Goal: Navigation & Orientation: Find specific page/section

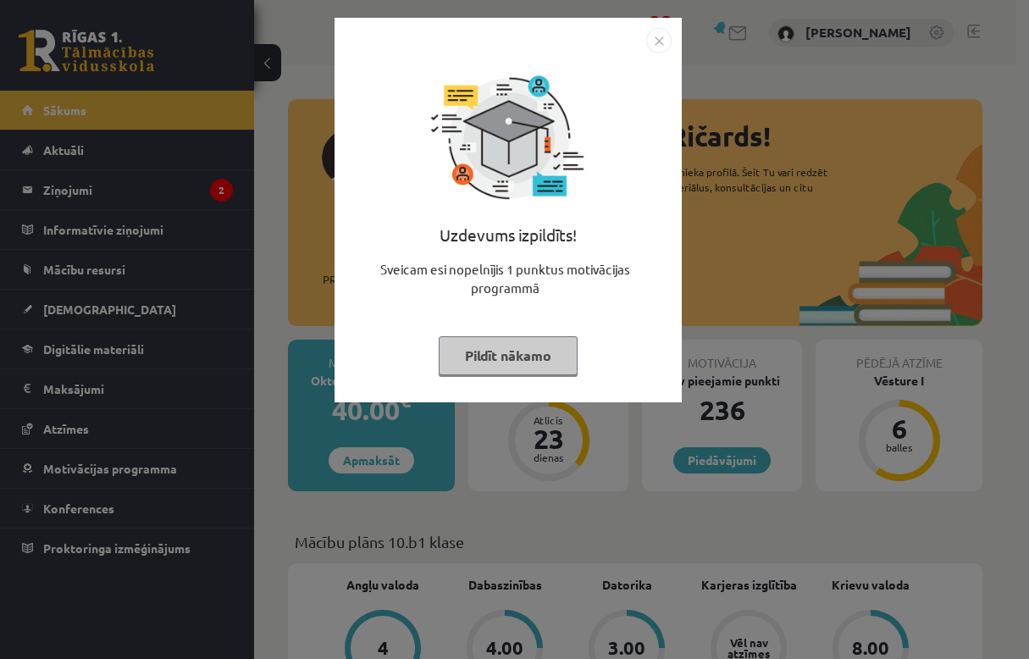
click at [512, 365] on button "Pildīt nākamo" at bounding box center [508, 355] width 139 height 39
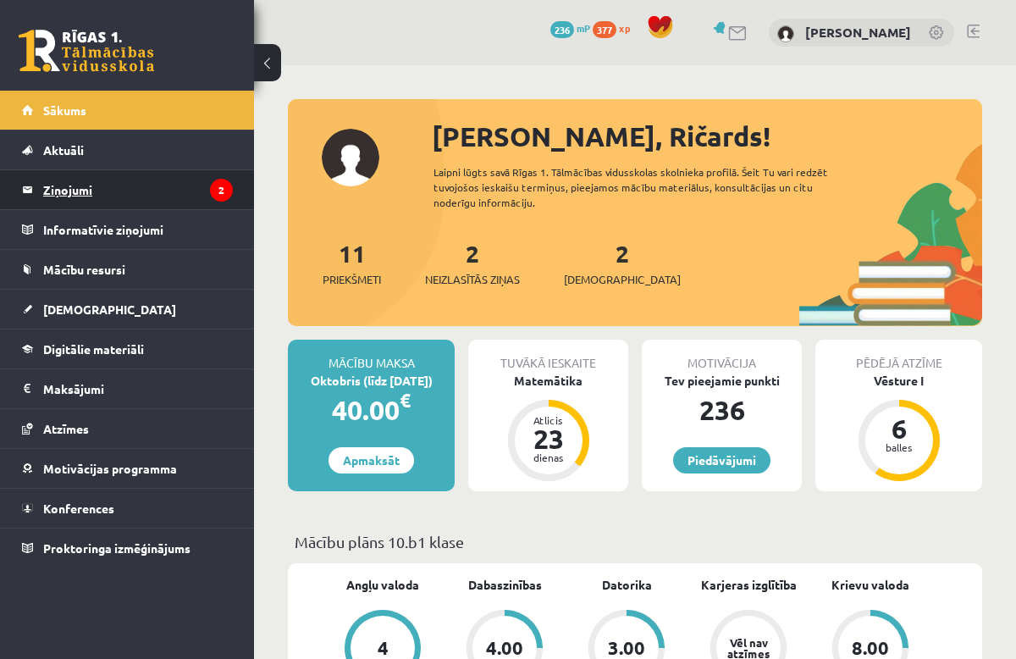
click at [124, 185] on legend "Ziņojumi 2" at bounding box center [138, 189] width 190 height 39
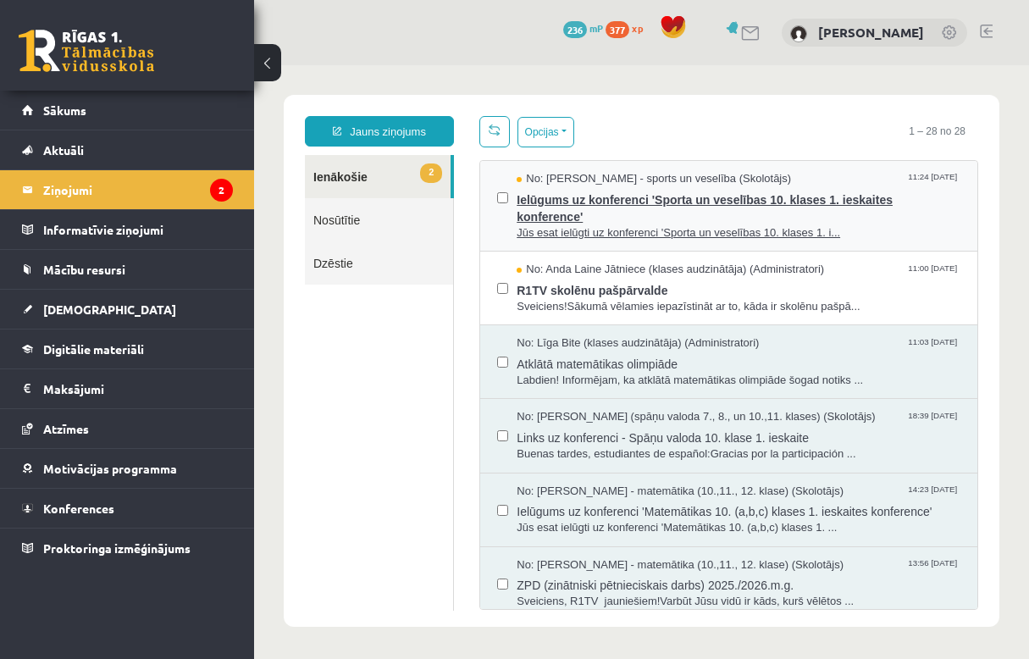
click at [767, 218] on span "Ielūgums uz konferenci 'Sporta un veselības 10. klases 1. ieskaites konference'" at bounding box center [738, 206] width 444 height 38
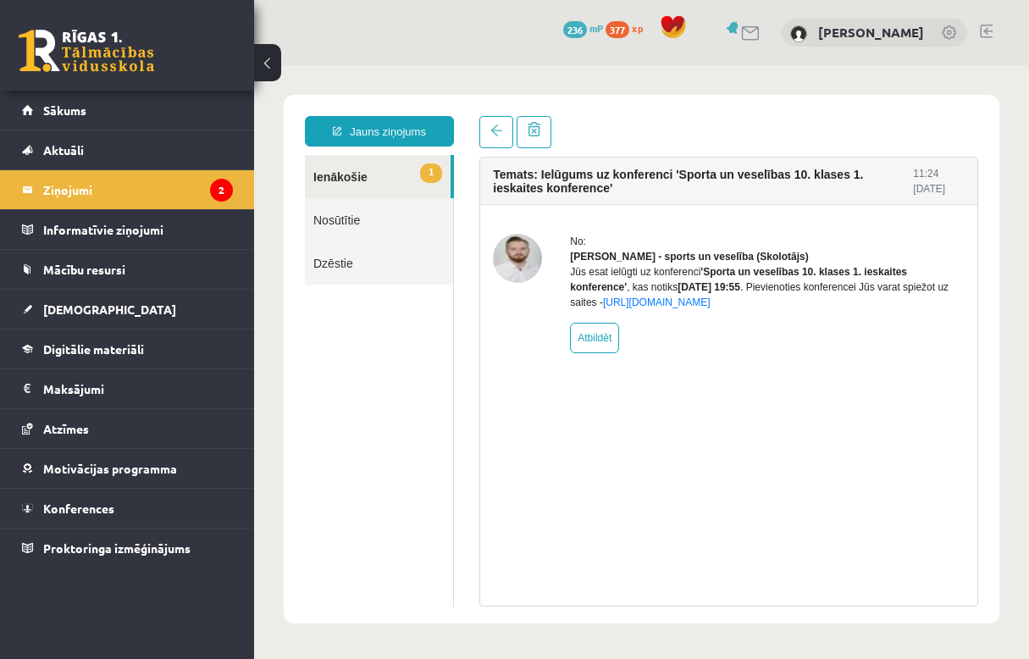
click at [879, 345] on div "No: Elvijs Antonišķis - sports un veselība (Skolotājs) Jūs esat ielūgti uz konf…" at bounding box center [767, 293] width 395 height 119
click at [710, 308] on link "https://eskola.r1tv.lv/conferences/4585/join" at bounding box center [657, 302] width 108 height 12
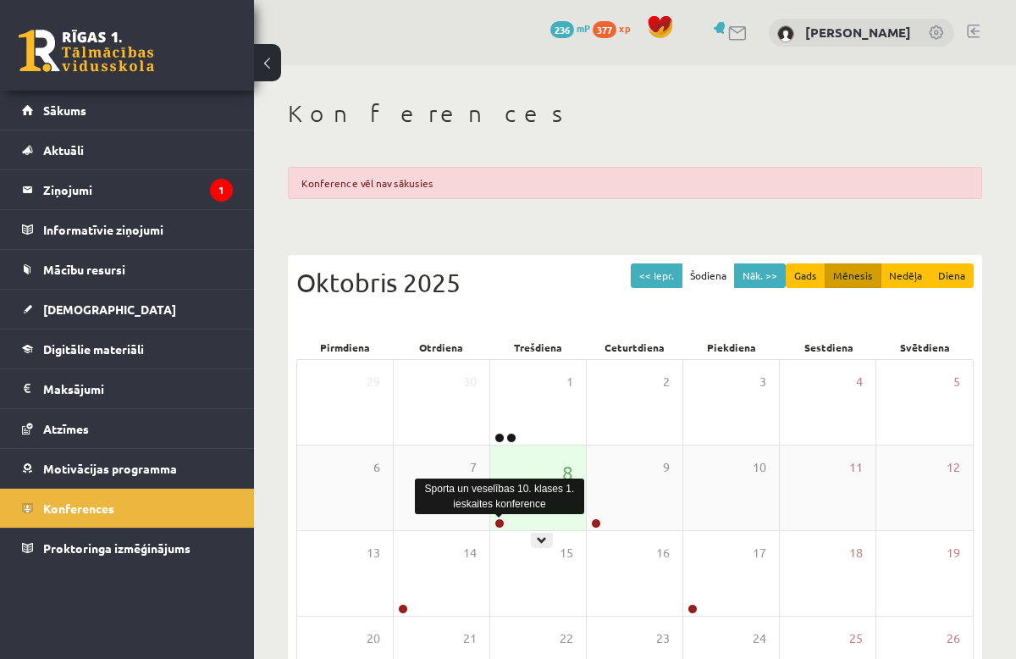
click at [498, 520] on link at bounding box center [499, 523] width 10 height 10
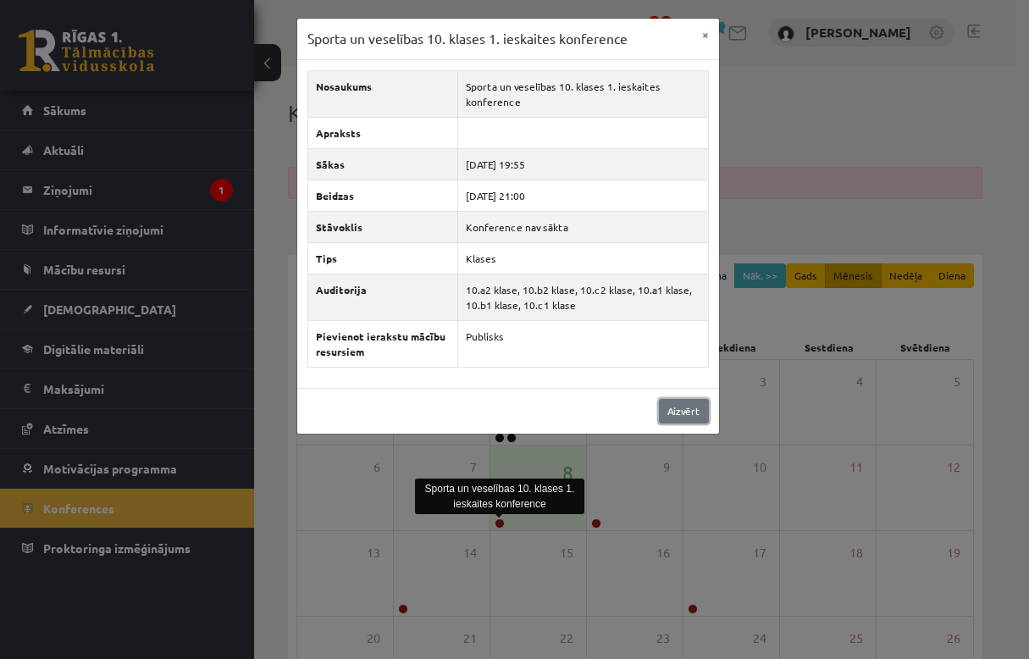
click at [688, 416] on link "Aizvērt" at bounding box center [684, 411] width 50 height 25
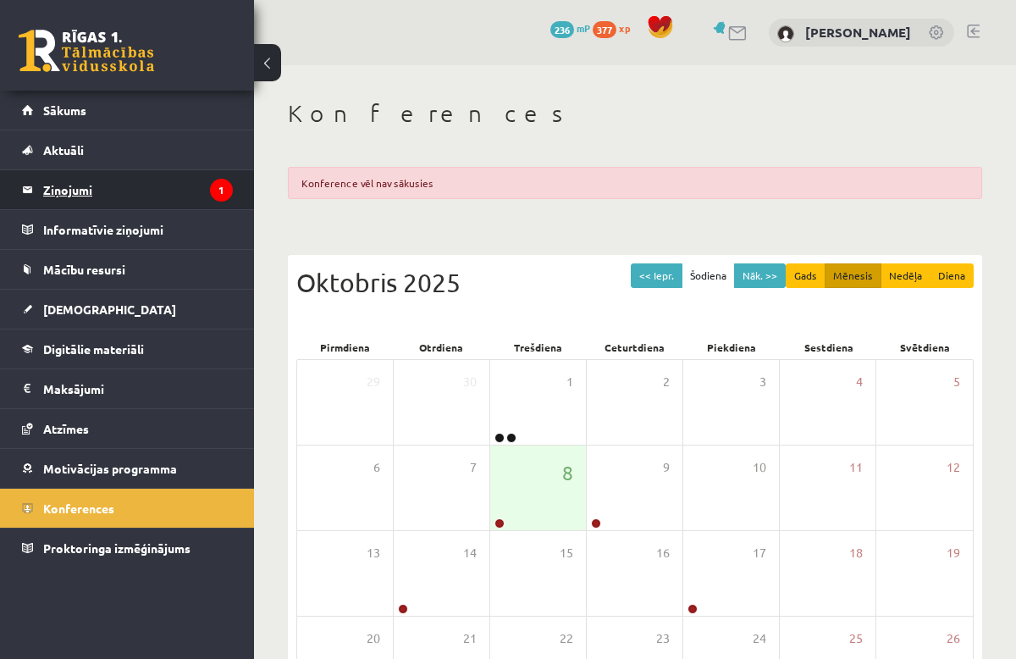
click at [191, 177] on legend "Ziņojumi 1" at bounding box center [138, 189] width 190 height 39
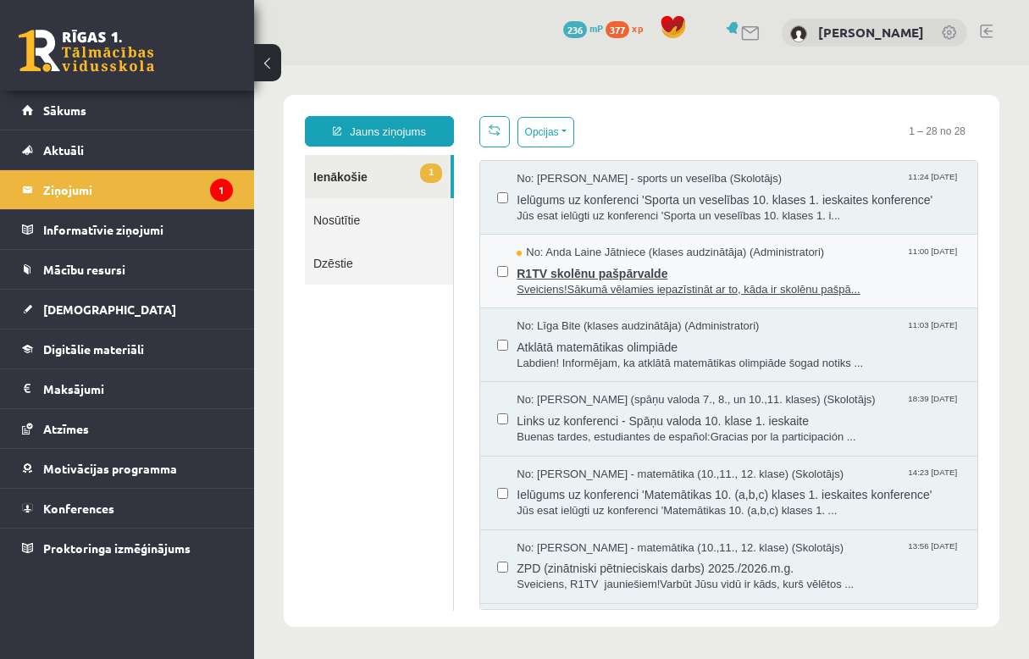
click at [690, 282] on span "Sveiciens!Sākumā vēlamies iepazīstināt ar to, kāda ir skolēnu pašpā..." at bounding box center [738, 290] width 444 height 16
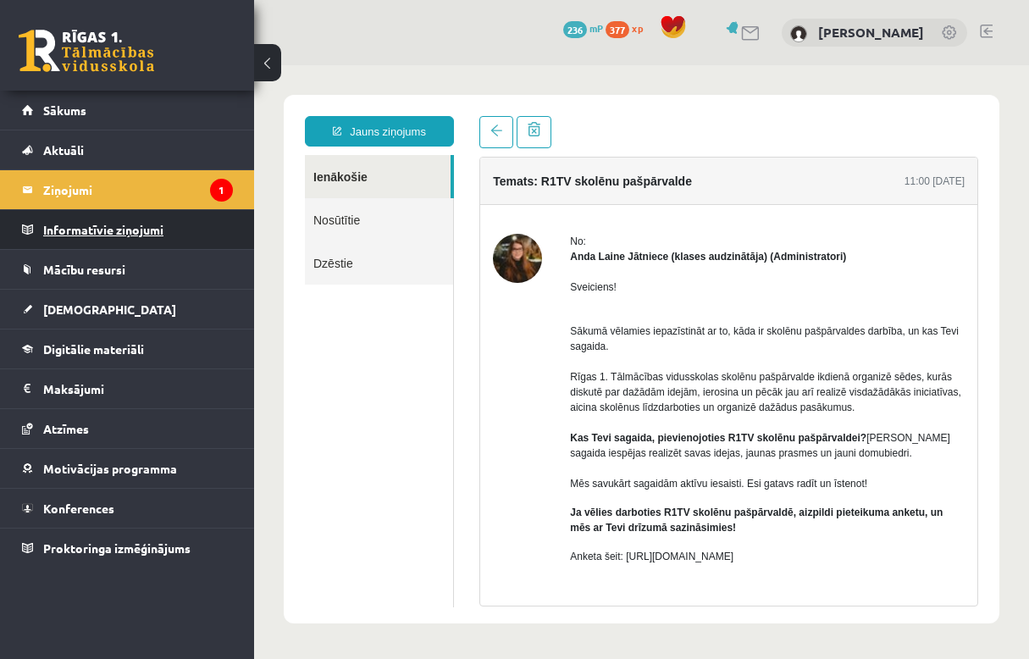
click at [163, 245] on legend "Informatīvie ziņojumi 0" at bounding box center [138, 229] width 190 height 39
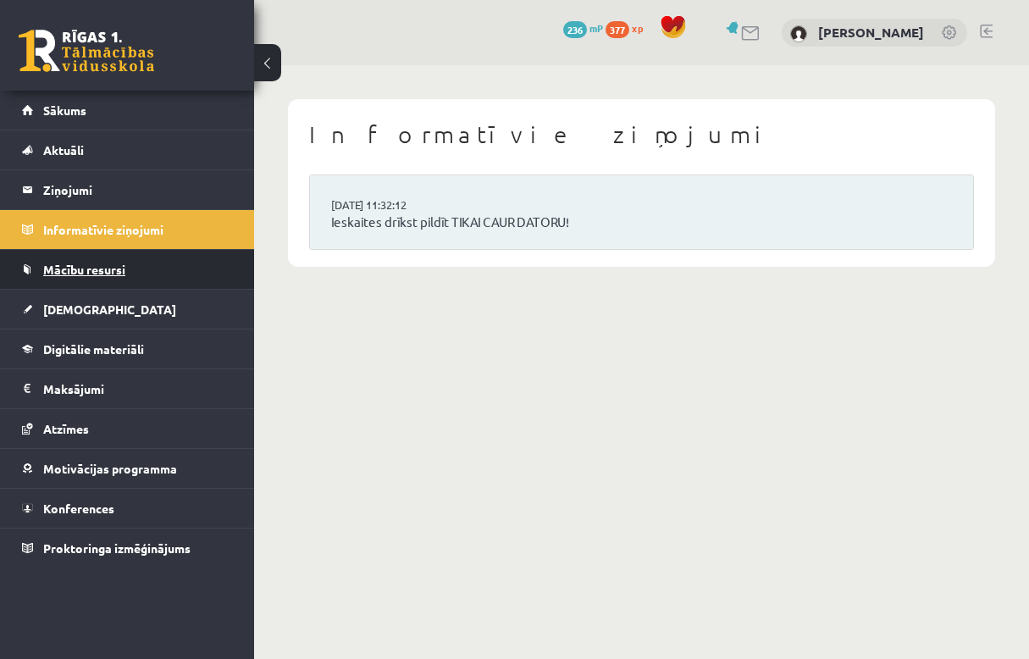
click at [132, 265] on link "Mācību resursi" at bounding box center [127, 269] width 211 height 39
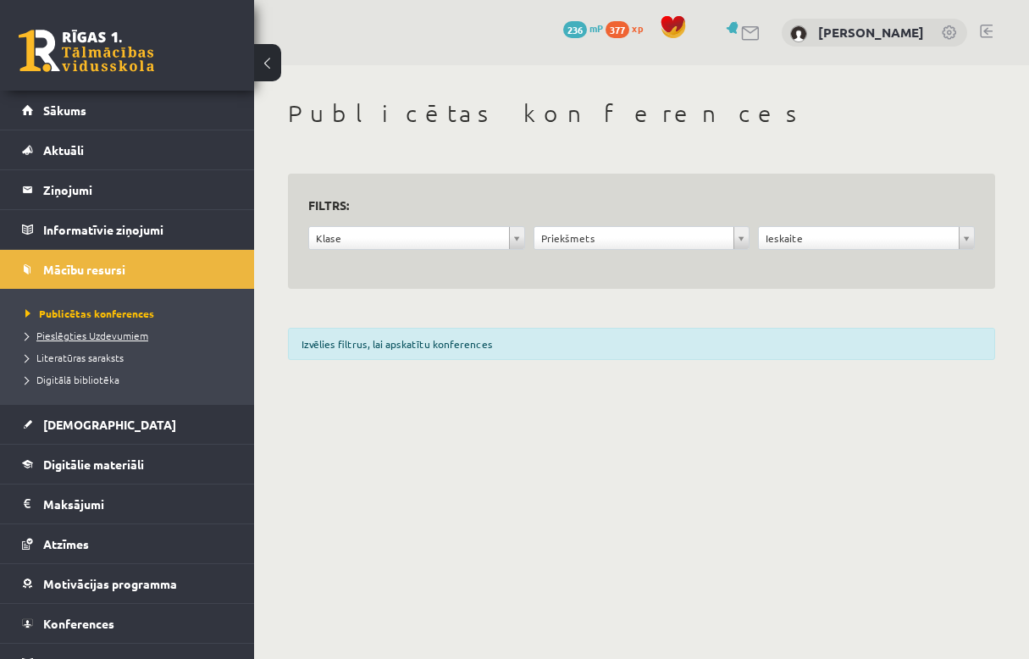
click at [104, 332] on span "Pieslēgties Uzdevumiem" at bounding box center [86, 336] width 123 height 14
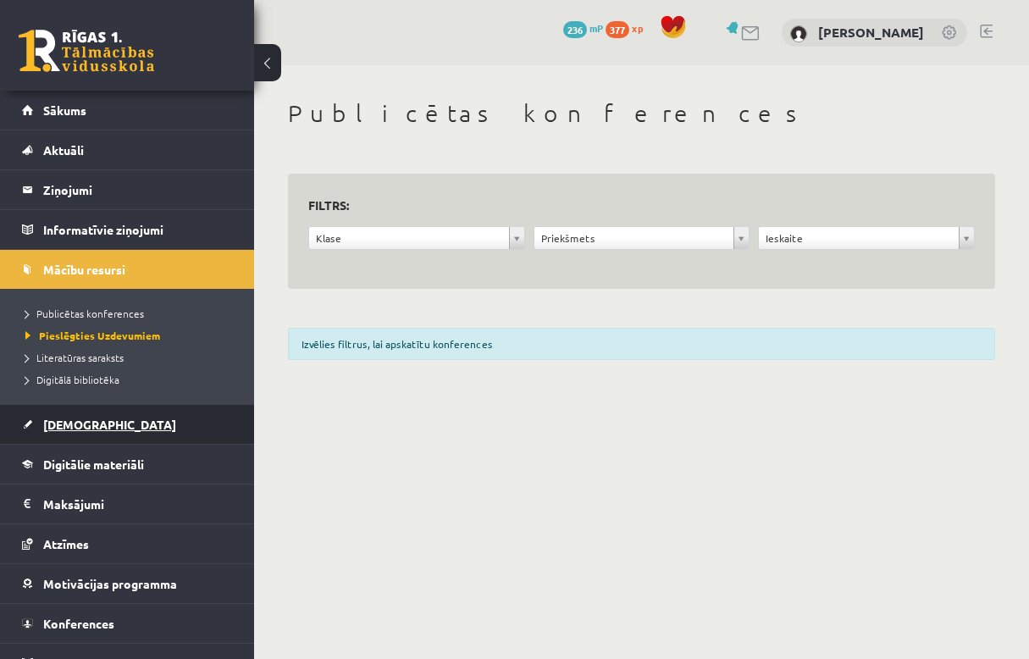
click at [108, 410] on link "[DEMOGRAPHIC_DATA]" at bounding box center [127, 424] width 211 height 39
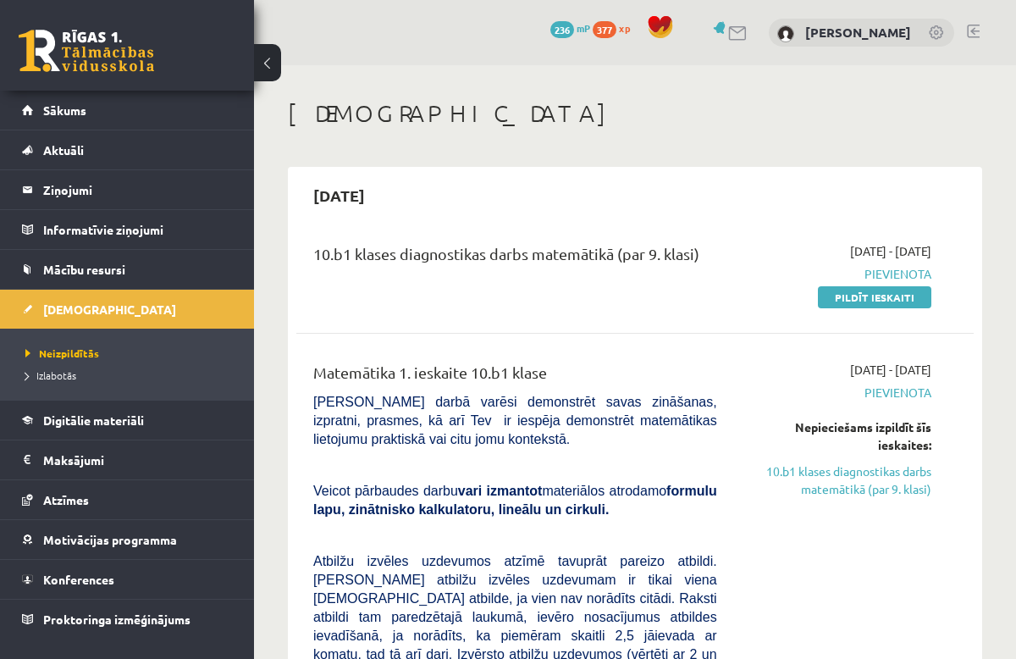
click at [108, 427] on link "Digitālie materiāli" at bounding box center [127, 419] width 211 height 39
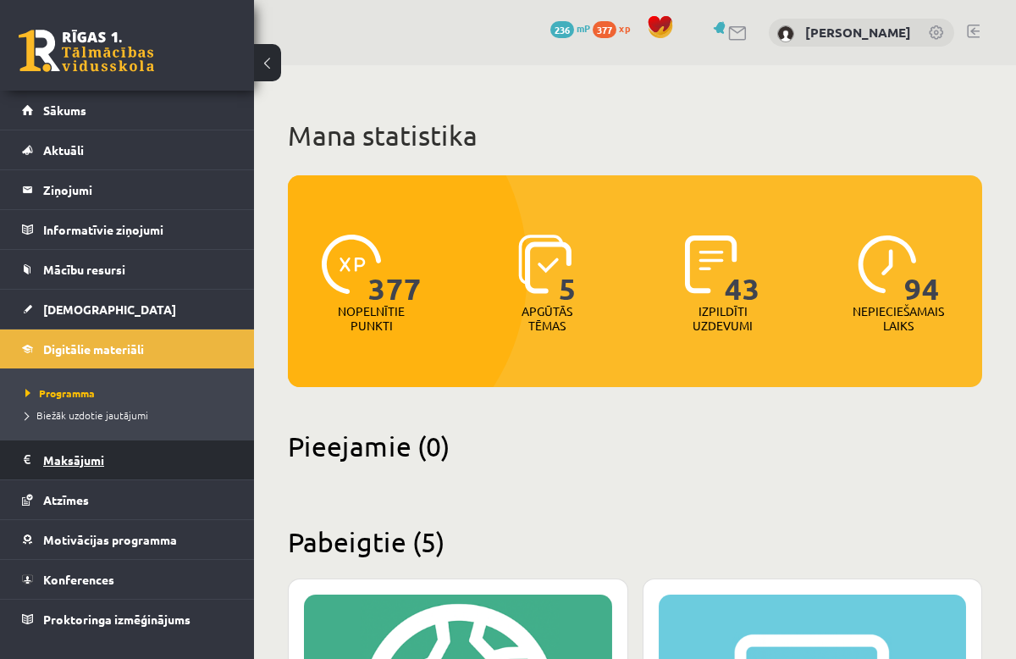
click at [105, 449] on legend "Maksājumi 0" at bounding box center [138, 459] width 190 height 39
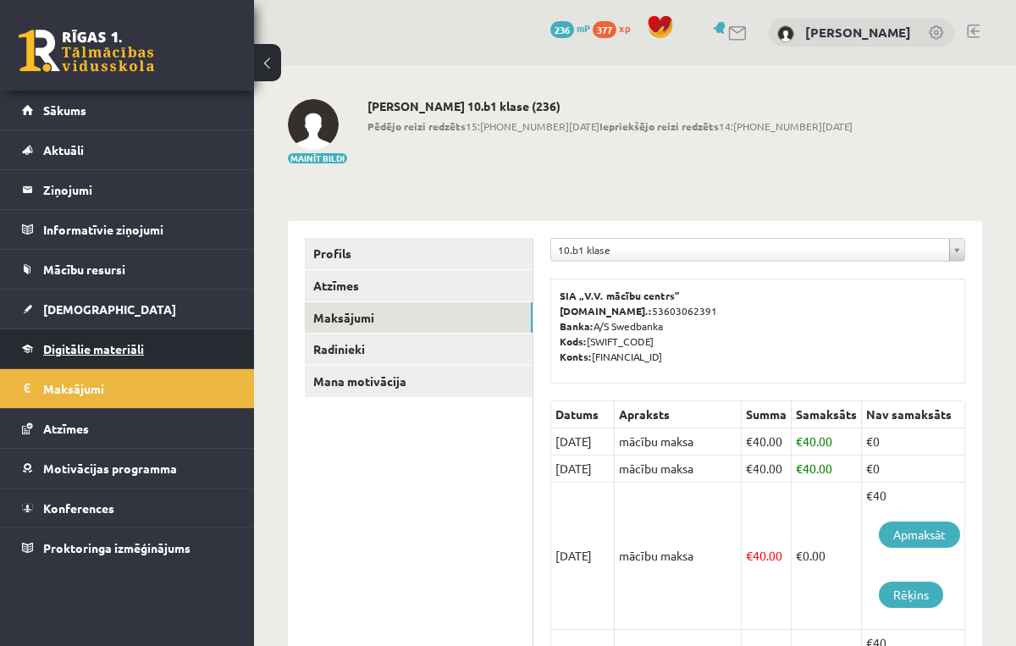
click at [103, 343] on span "Digitālie materiāli" at bounding box center [93, 348] width 101 height 15
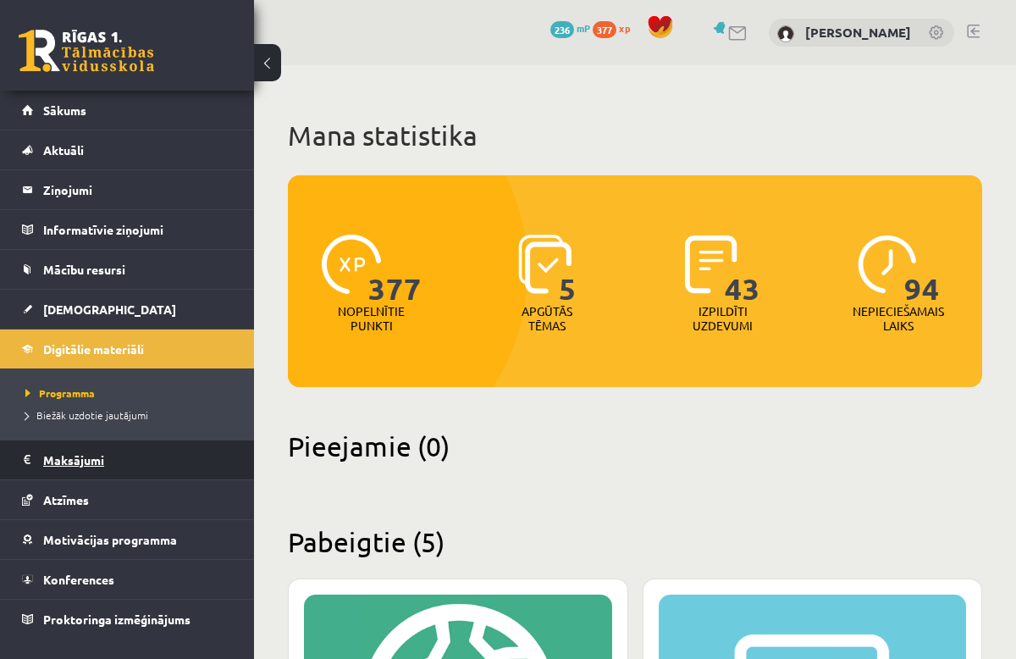
click at [94, 453] on legend "Maksājumi 0" at bounding box center [138, 459] width 190 height 39
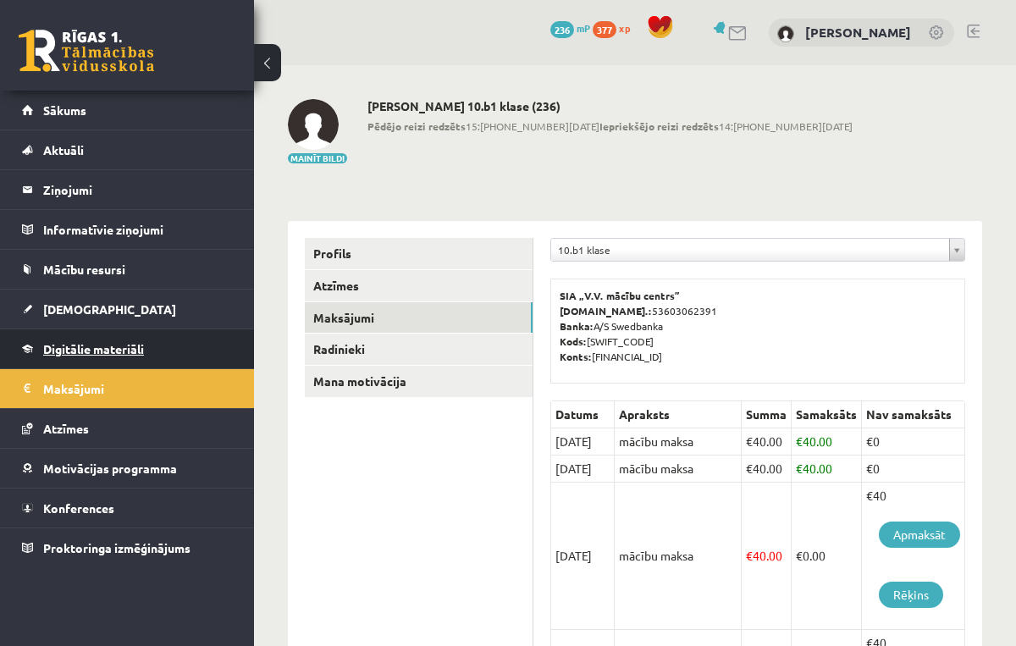
click at [94, 355] on span "Digitālie materiāli" at bounding box center [93, 348] width 101 height 15
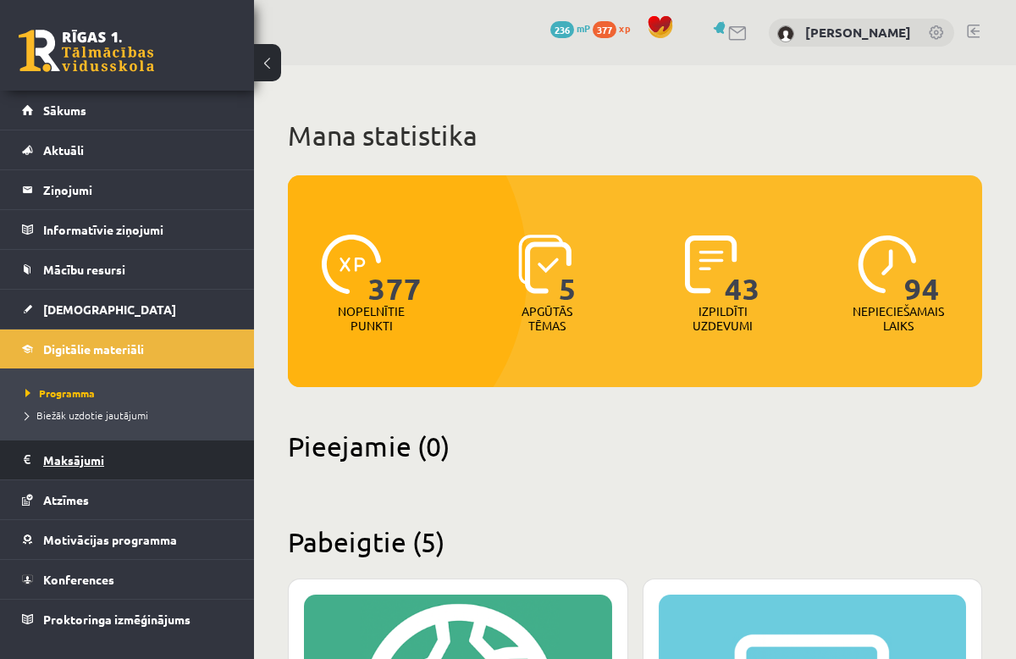
click at [77, 469] on legend "Maksājumi 0" at bounding box center [138, 459] width 190 height 39
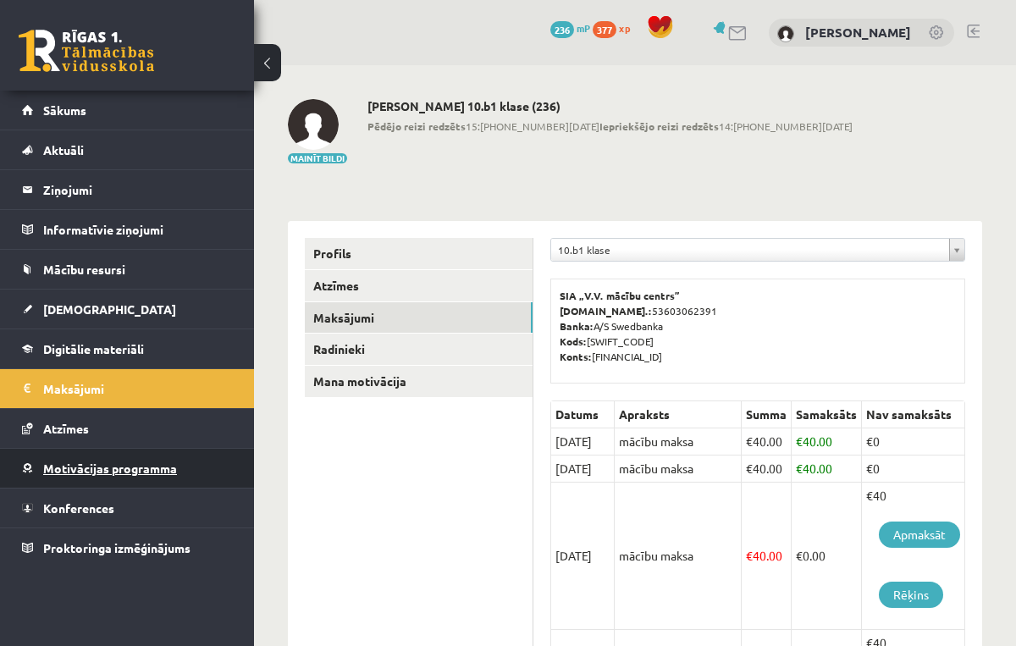
click at [83, 475] on link "Motivācijas programma" at bounding box center [127, 468] width 211 height 39
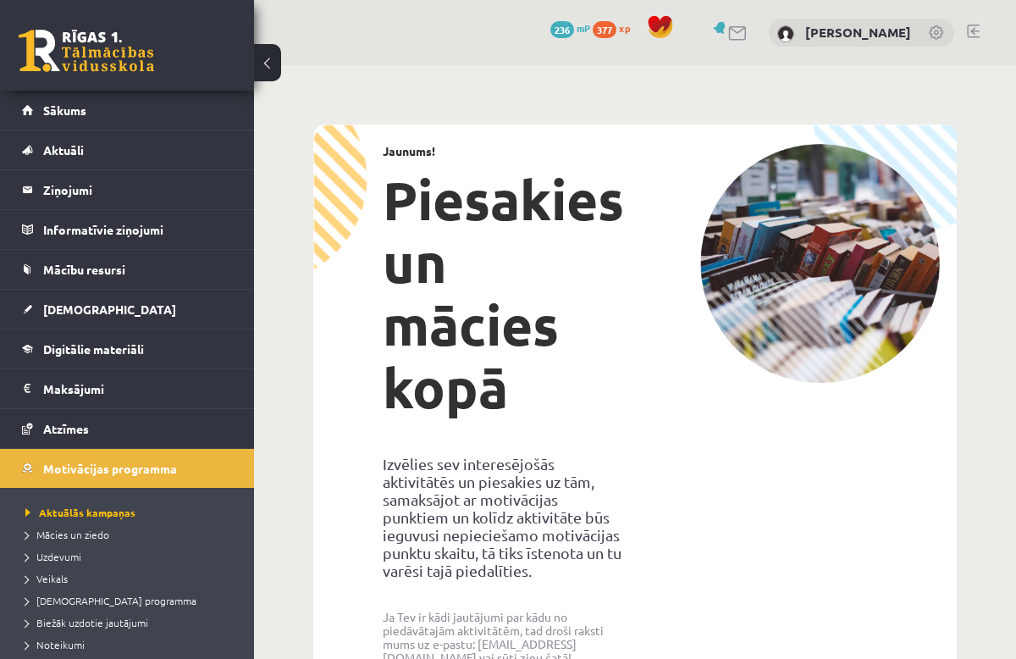
scroll to position [90, 0]
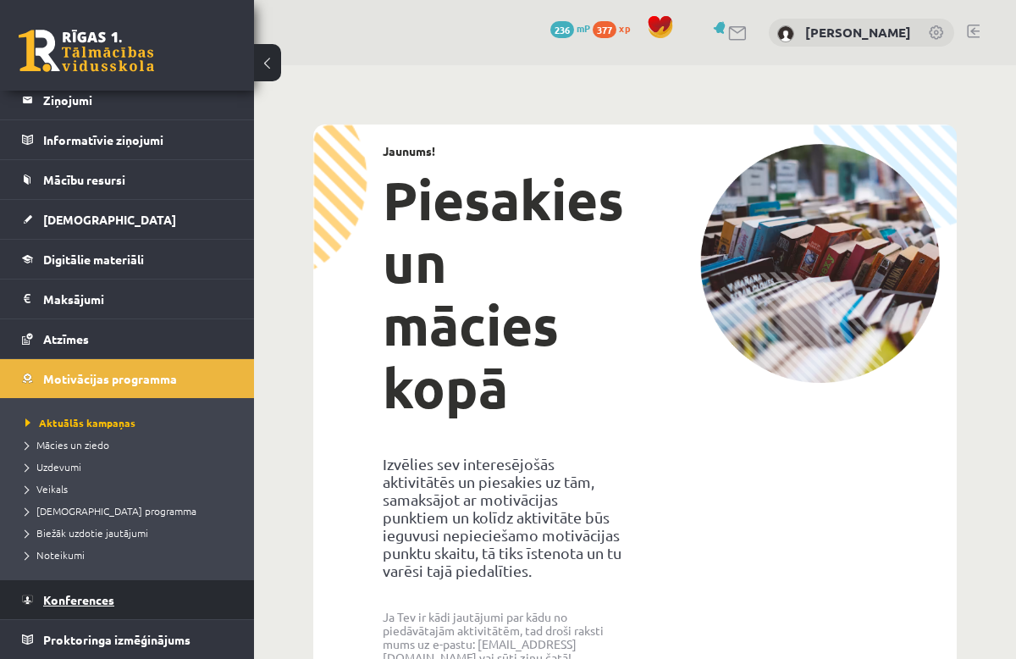
click at [132, 583] on link "Konferences" at bounding box center [127, 599] width 211 height 39
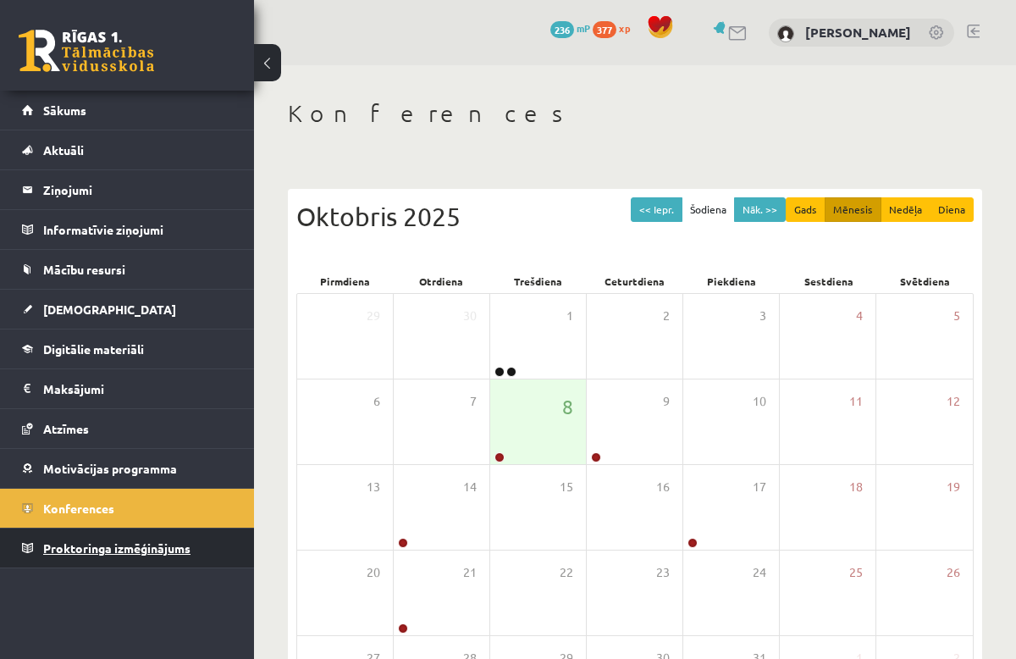
click at [123, 547] on span "Proktoringa izmēģinājums" at bounding box center [116, 547] width 147 height 15
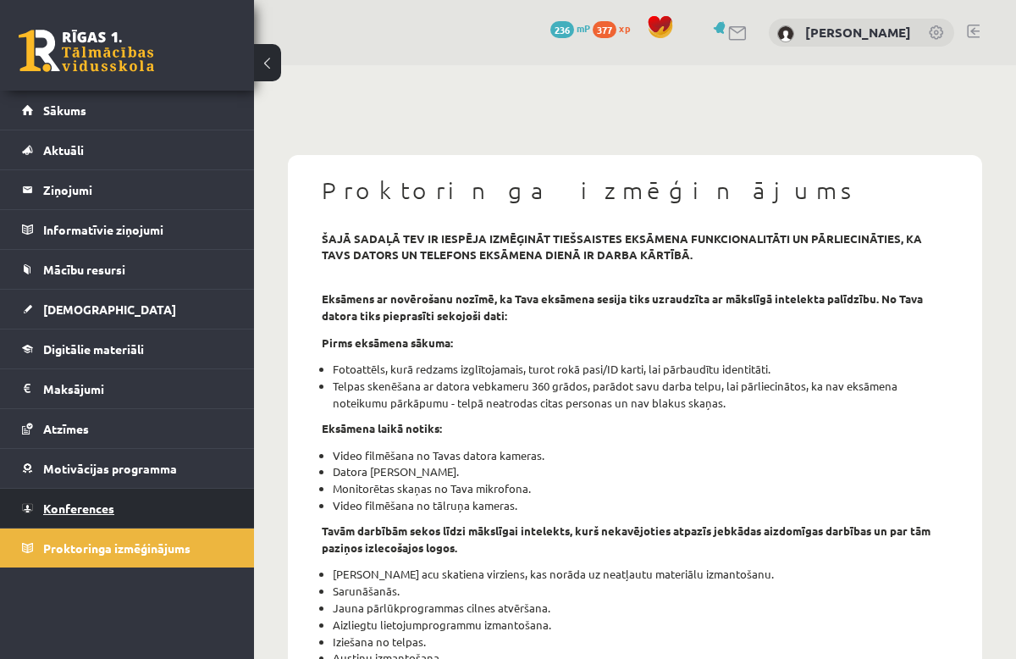
click at [114, 505] on link "Konferences" at bounding box center [127, 508] width 211 height 39
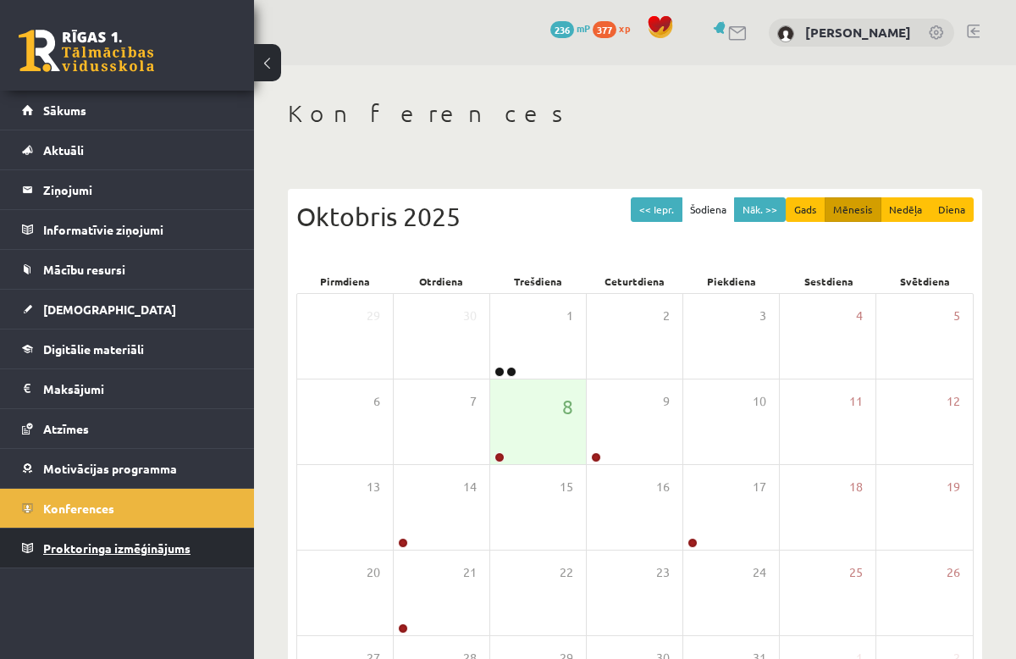
click at [115, 548] on span "Proktoringa izmēģinājums" at bounding box center [116, 547] width 147 height 15
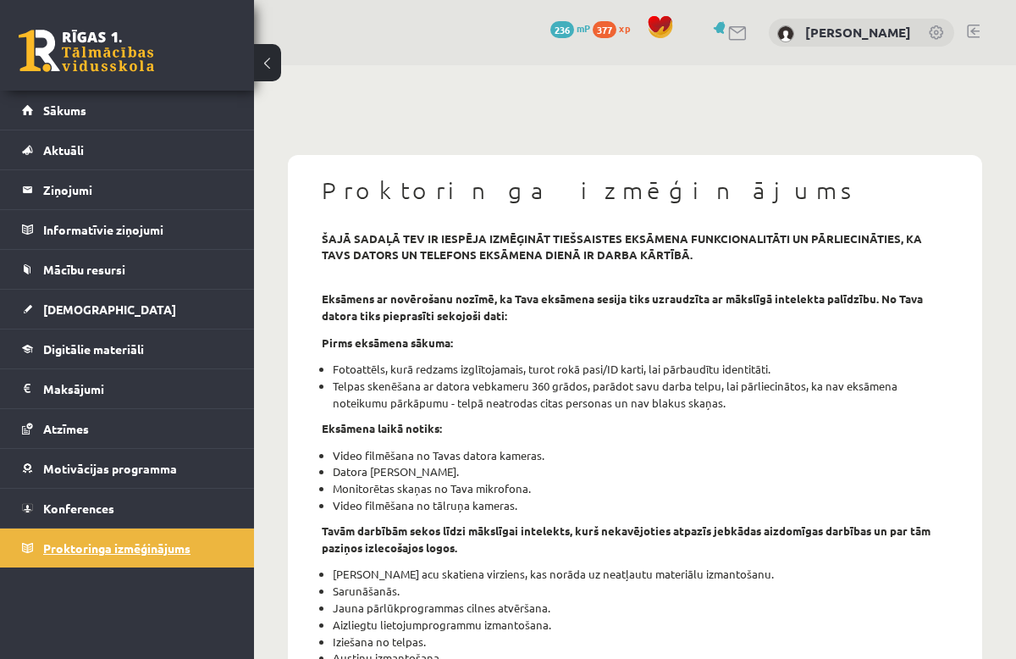
click at [108, 531] on link "Proktoringa izmēģinājums" at bounding box center [127, 547] width 211 height 39
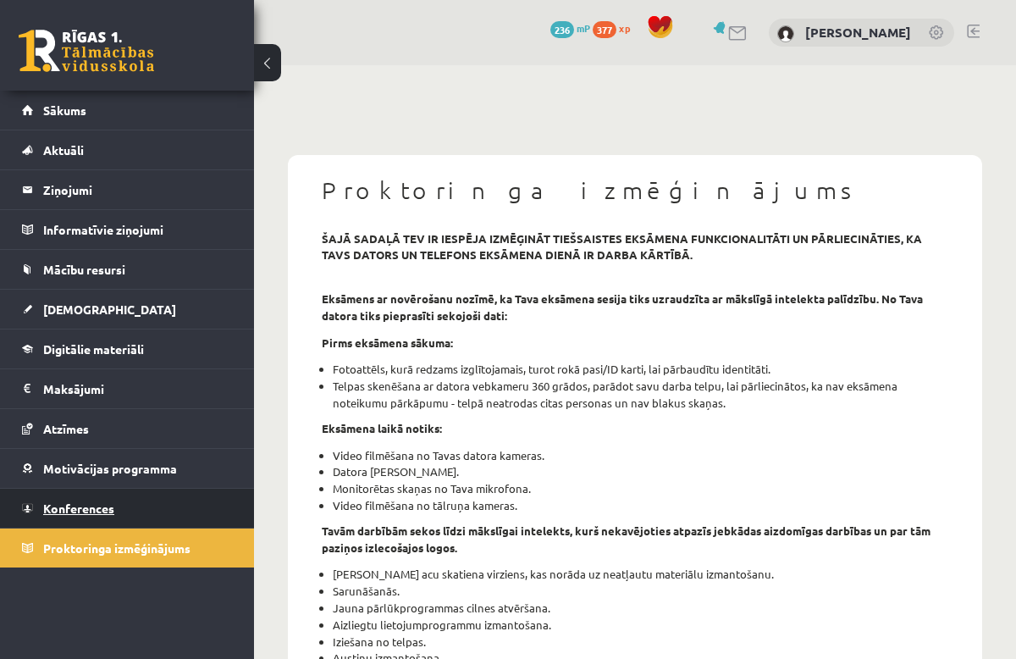
click at [108, 510] on span "Konferences" at bounding box center [78, 507] width 71 height 15
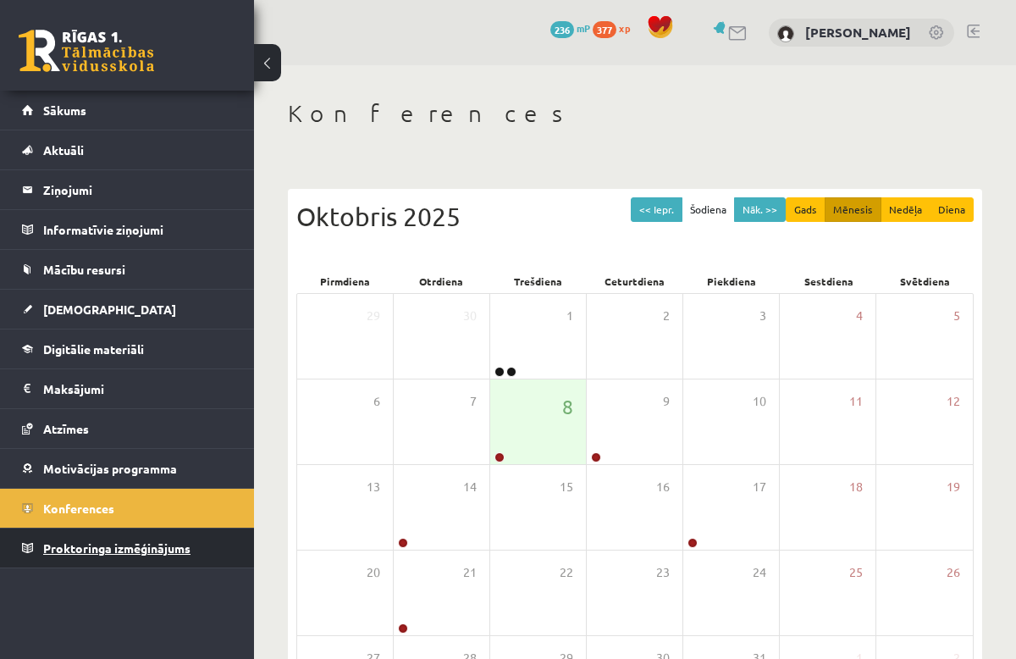
click at [97, 530] on link "Proktoringa izmēģinājums" at bounding box center [127, 547] width 211 height 39
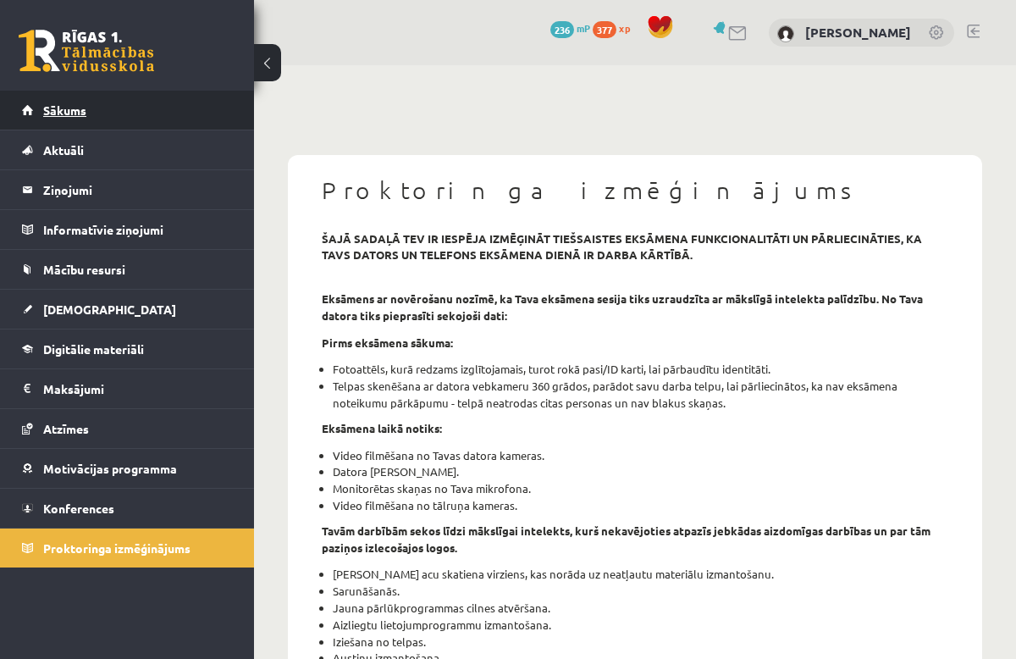
click at [95, 128] on link "Sākums" at bounding box center [127, 110] width 211 height 39
